Goal: Find specific page/section: Find specific page/section

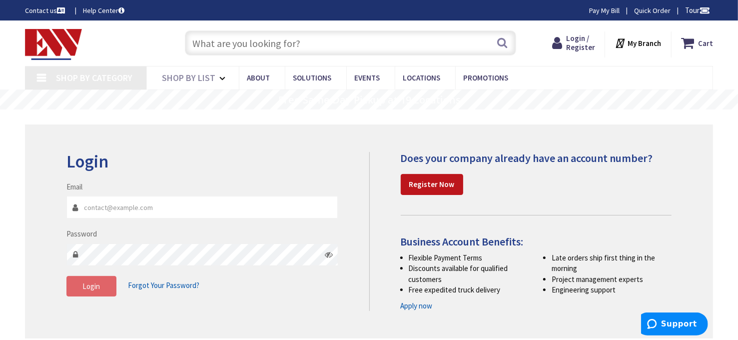
type input "[PERSON_NAME][EMAIL_ADDRESS][DOMAIN_NAME]"
click at [96, 285] on span "Login" at bounding box center [90, 285] width 17 height 9
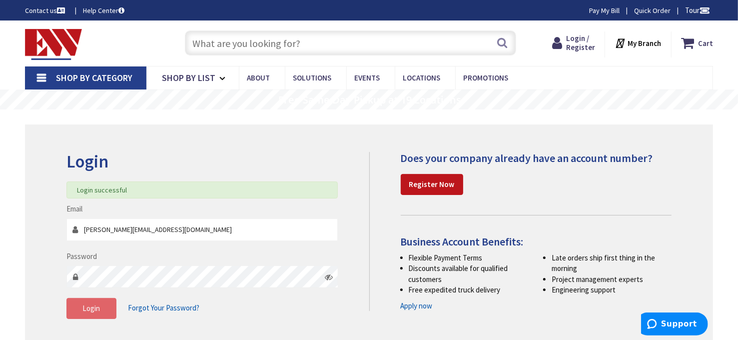
type input "[GEOGRAPHIC_DATA], [STREET_ADDRESS][DEMOGRAPHIC_DATA]"
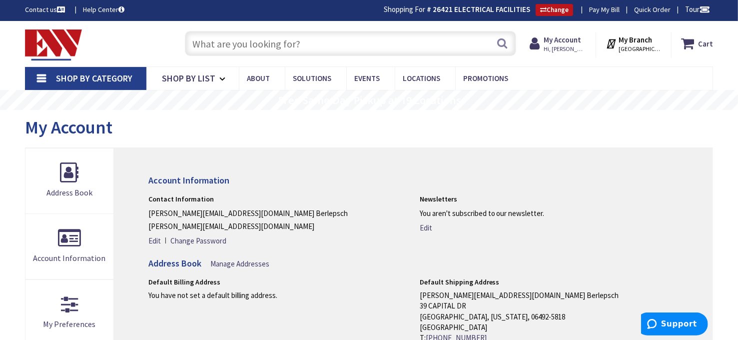
click at [277, 42] on input "text" at bounding box center [351, 43] width 332 height 25
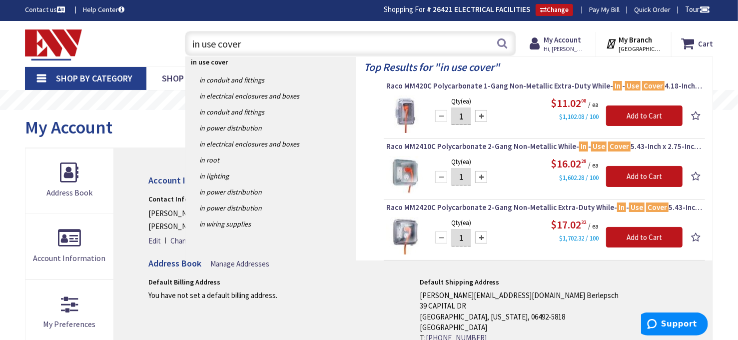
type input "in use cover"
